Goal: Information Seeking & Learning: Learn about a topic

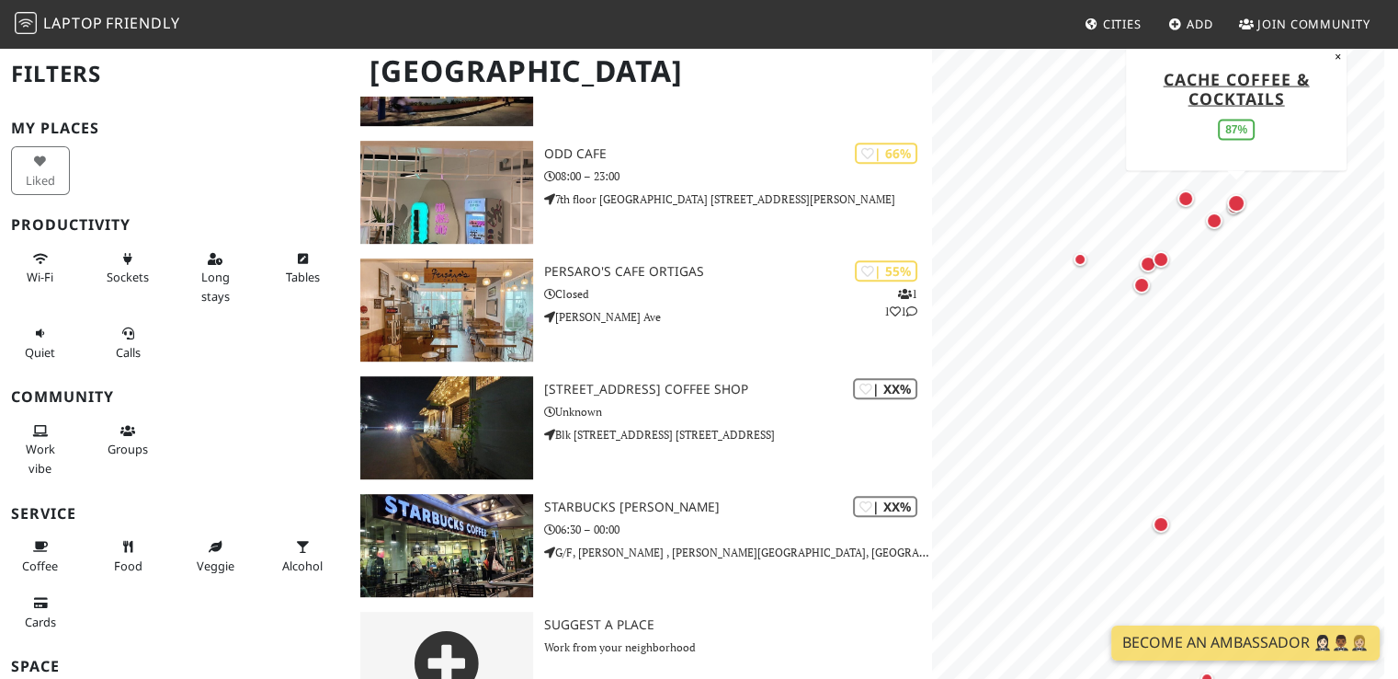
scroll to position [981, 0]
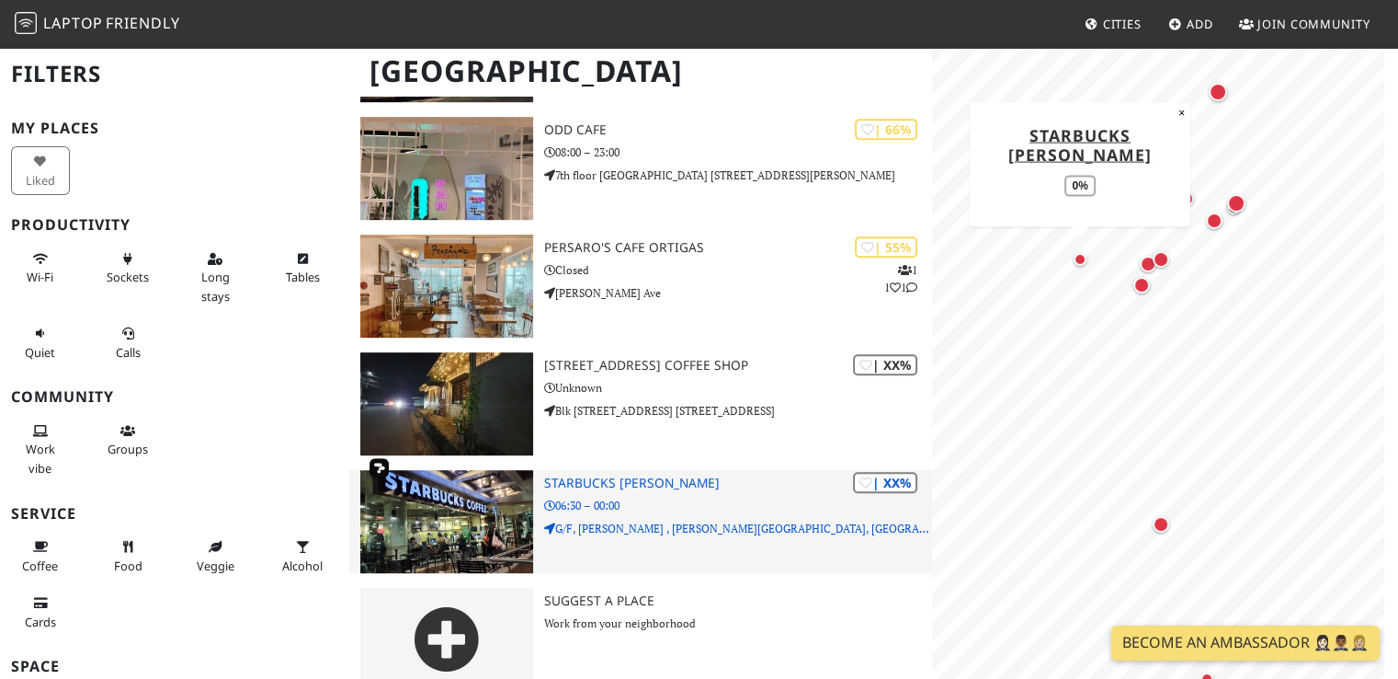
click at [473, 481] on img at bounding box center [446, 521] width 172 height 103
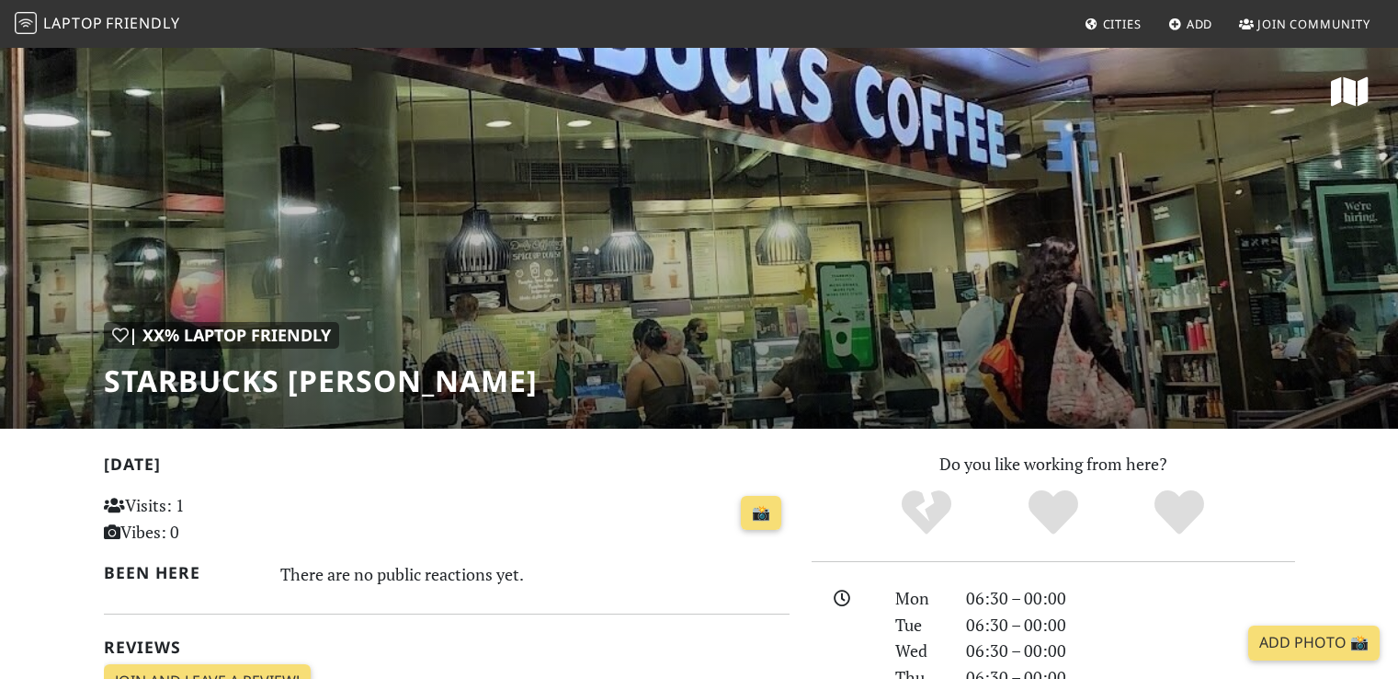
scroll to position [368, 0]
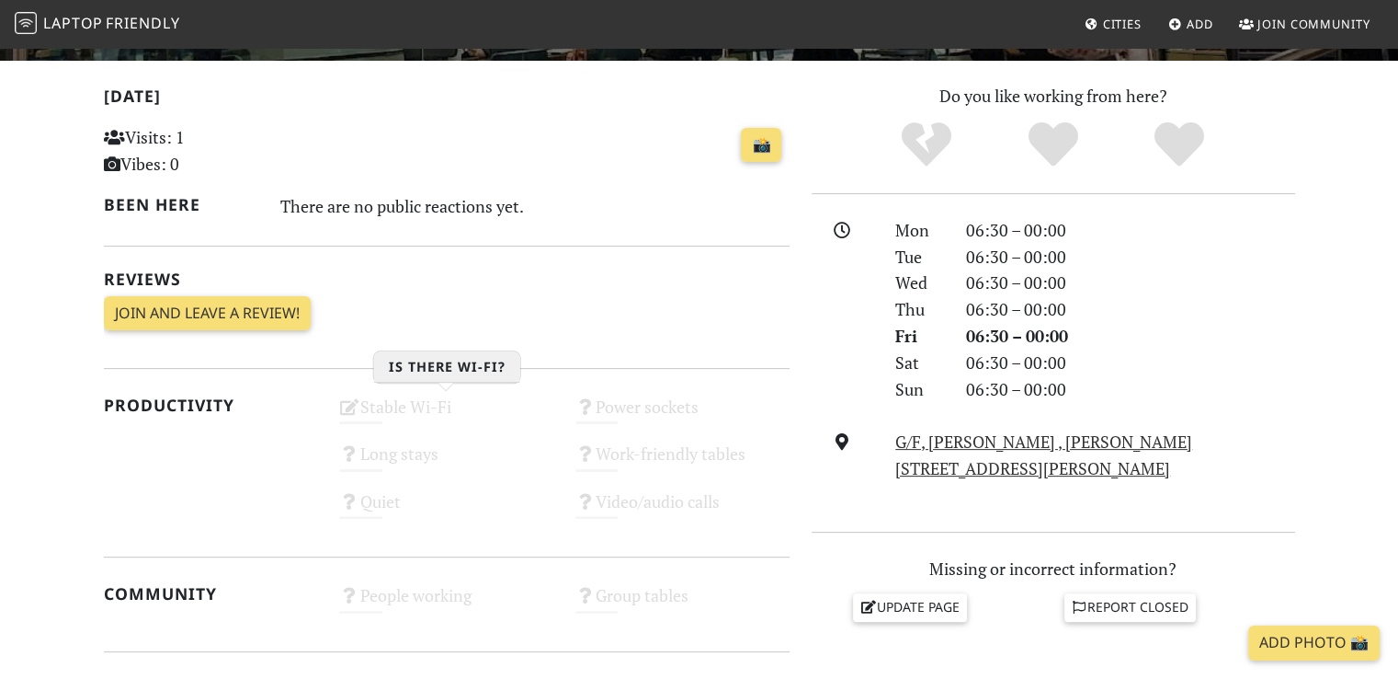
click at [436, 407] on div "Stable Wi-Fi Unknown" at bounding box center [446, 415] width 236 height 47
